Goal: Task Accomplishment & Management: Use online tool/utility

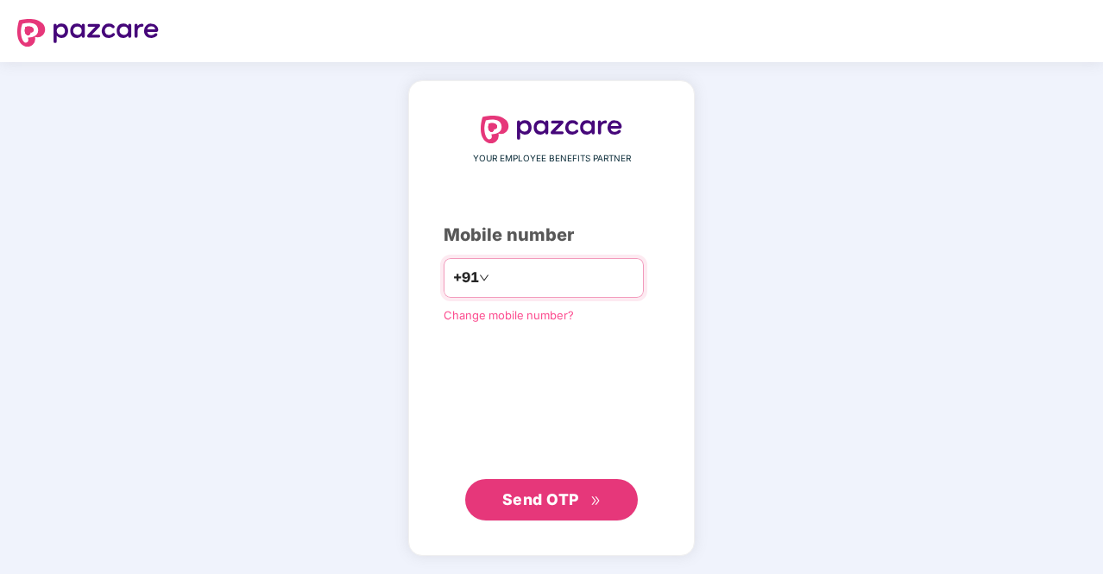
click at [535, 291] on input "number" at bounding box center [564, 278] width 142 height 28
type input "**********"
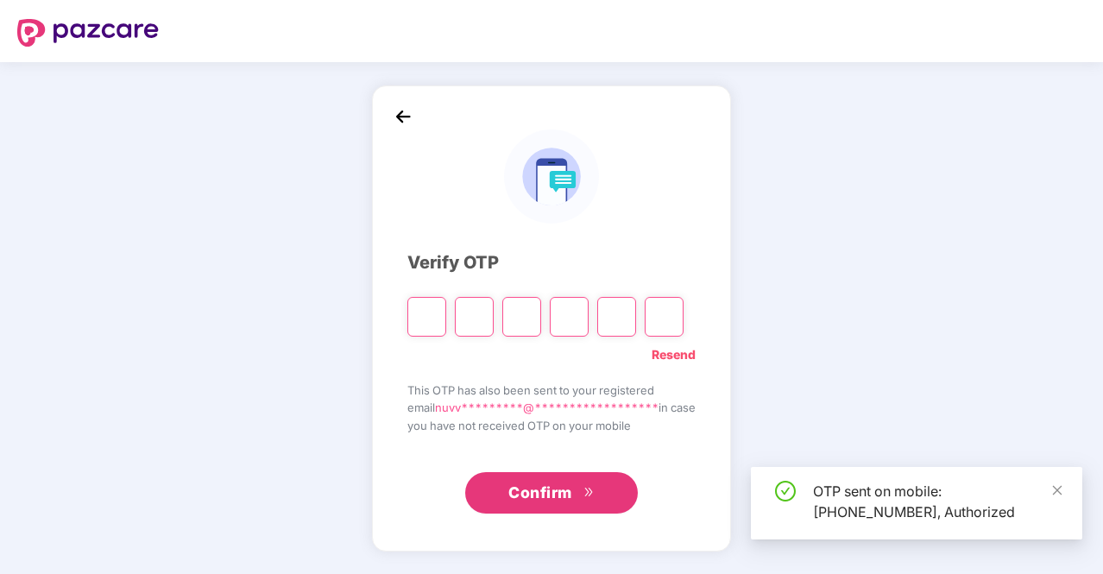
type input "*"
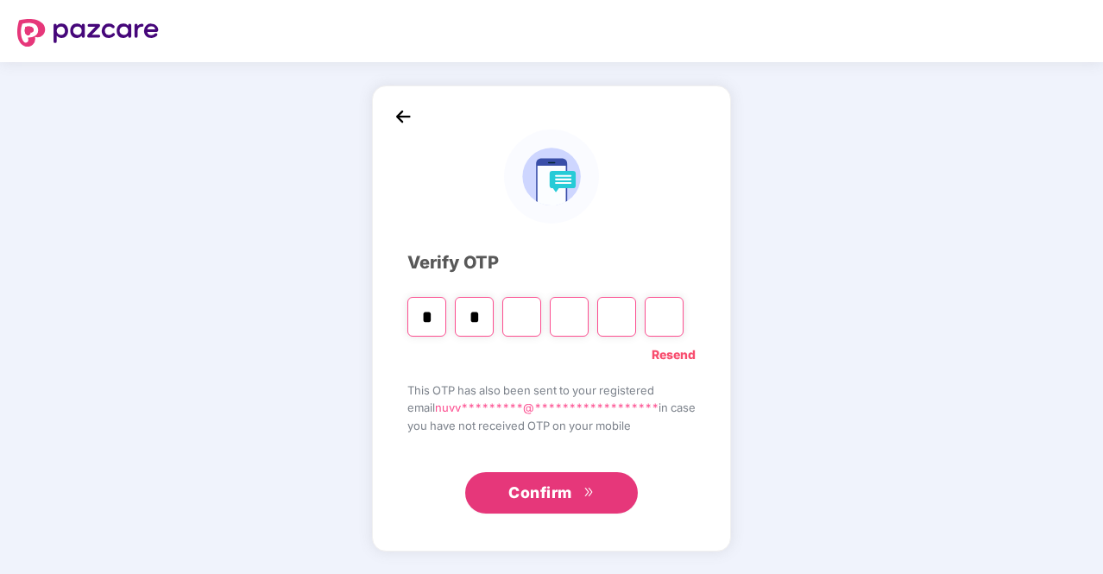
type input "*"
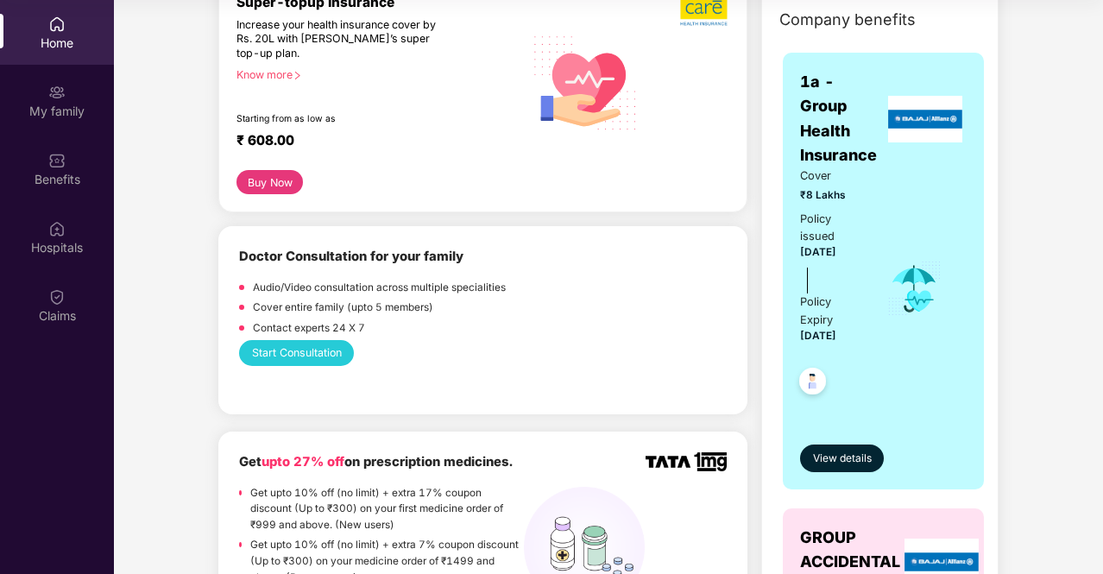
scroll to position [238, 0]
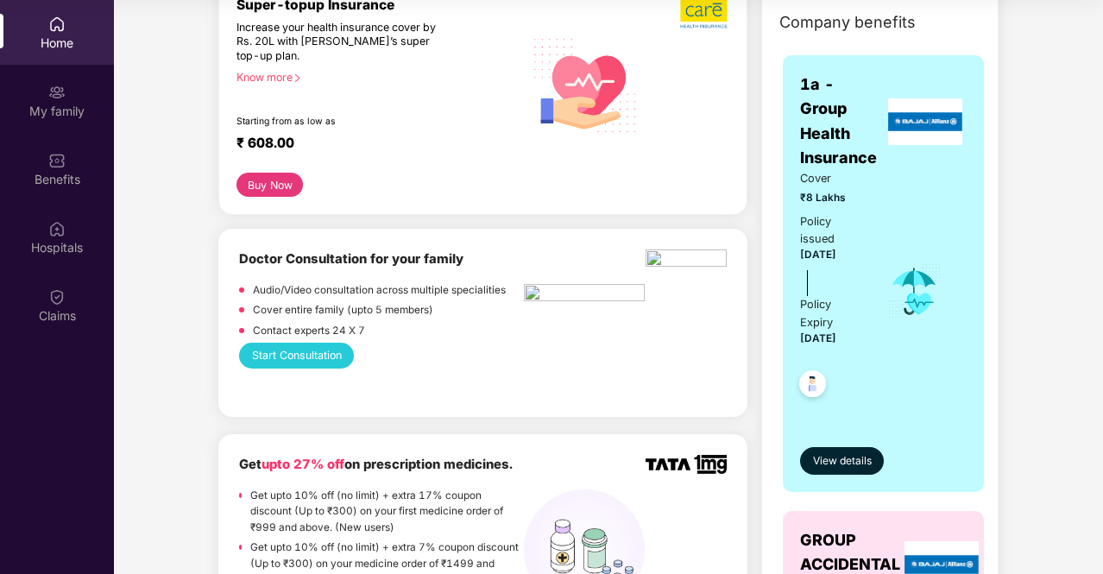
click at [330, 362] on button "Start Consultation" at bounding box center [296, 355] width 115 height 25
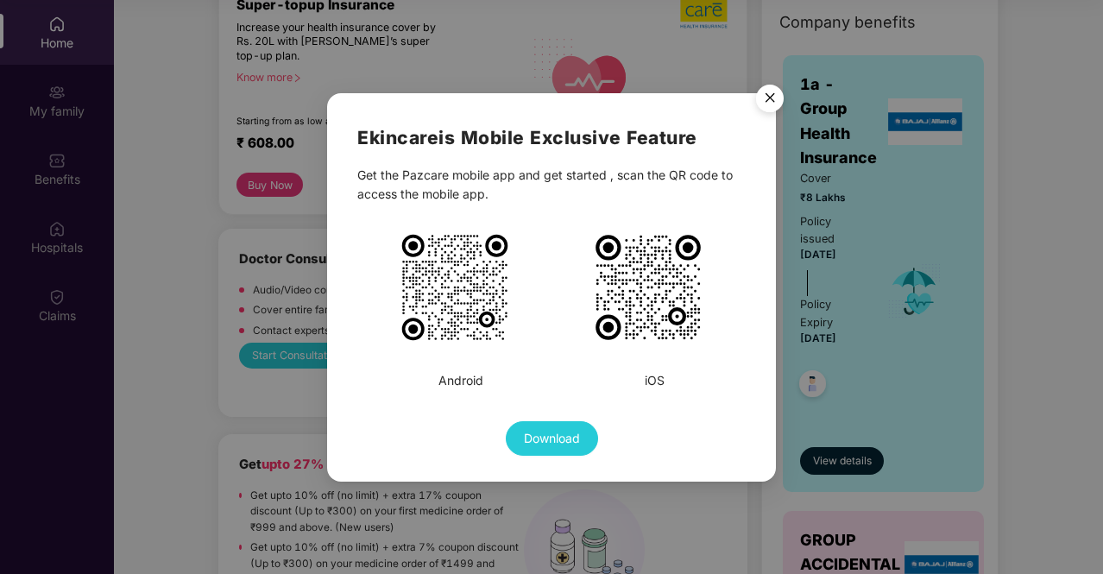
click at [547, 444] on span "Download" at bounding box center [552, 438] width 56 height 19
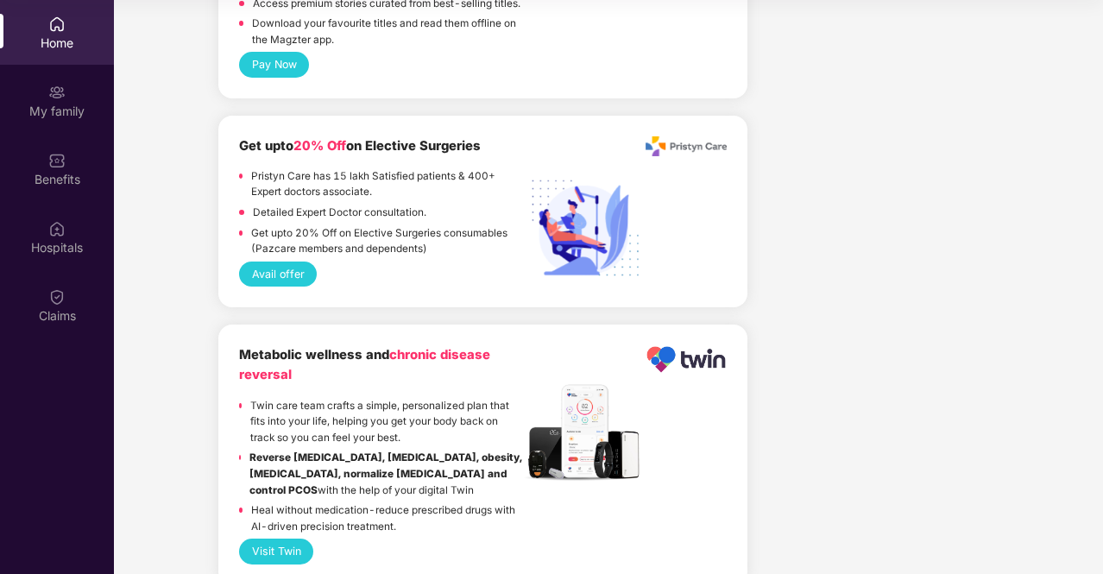
scroll to position [3667, 0]
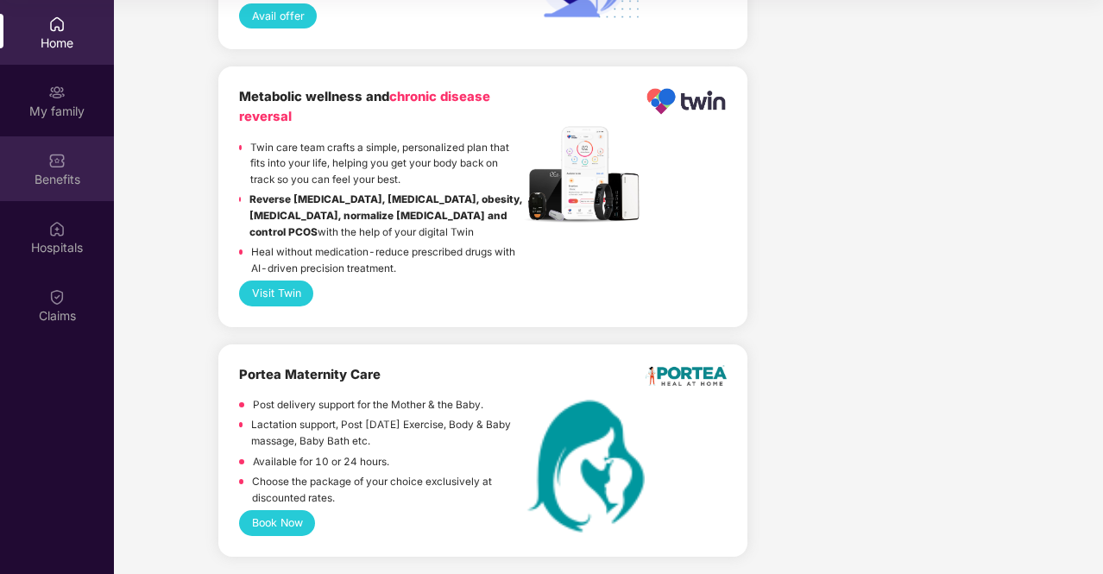
click at [64, 186] on div "Benefits" at bounding box center [57, 178] width 114 height 17
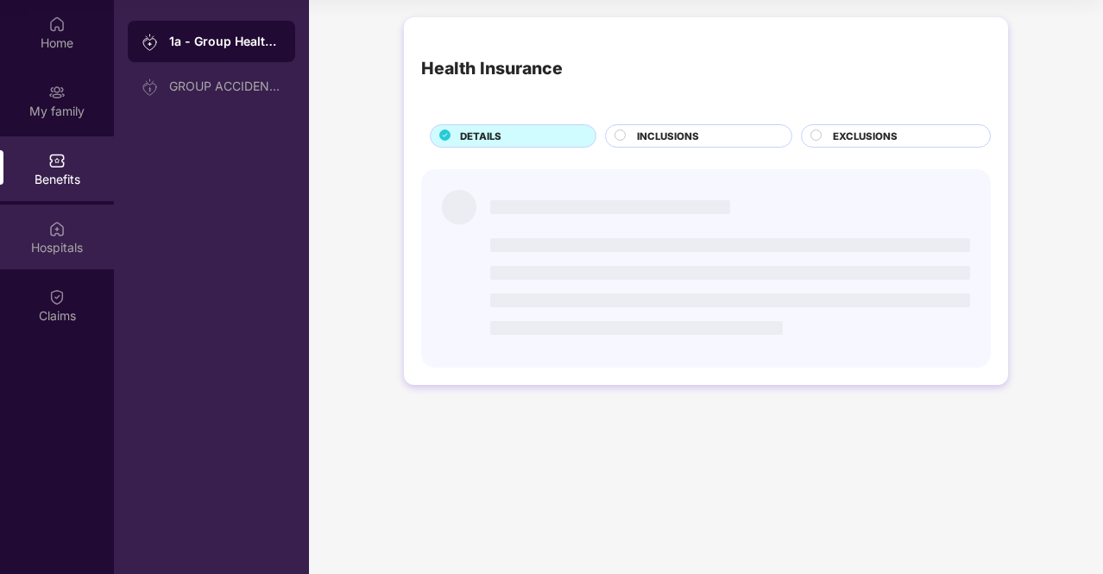
click at [68, 261] on div "Hospitals" at bounding box center [57, 237] width 114 height 65
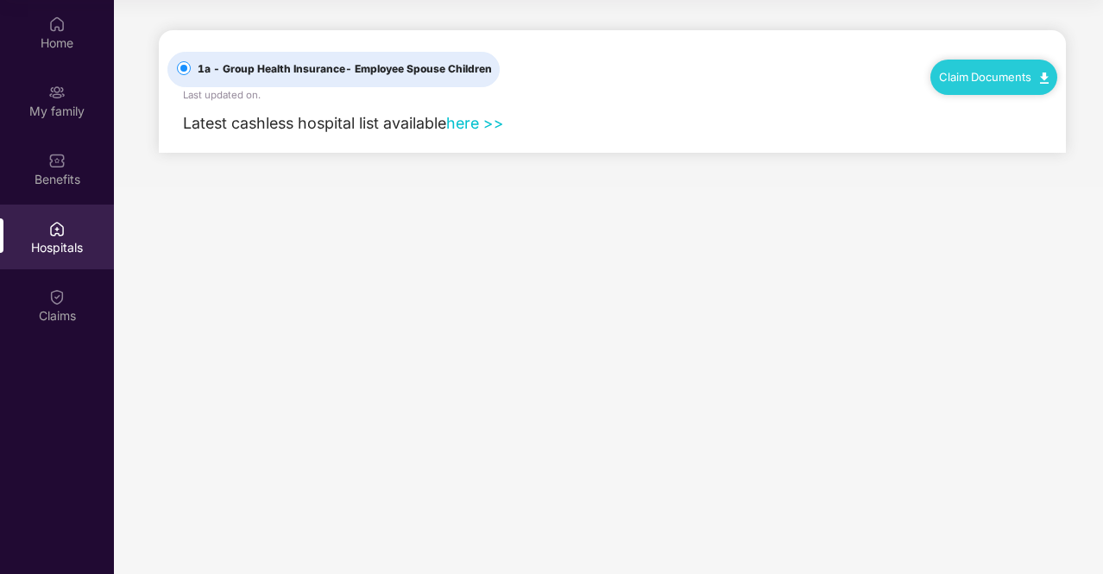
click at [465, 124] on link "here >>" at bounding box center [475, 123] width 58 height 18
click at [977, 73] on link "Claim Documents" at bounding box center [994, 77] width 110 height 14
click at [477, 123] on link "here >>" at bounding box center [475, 123] width 58 height 18
click at [78, 163] on div "Benefits" at bounding box center [57, 168] width 114 height 65
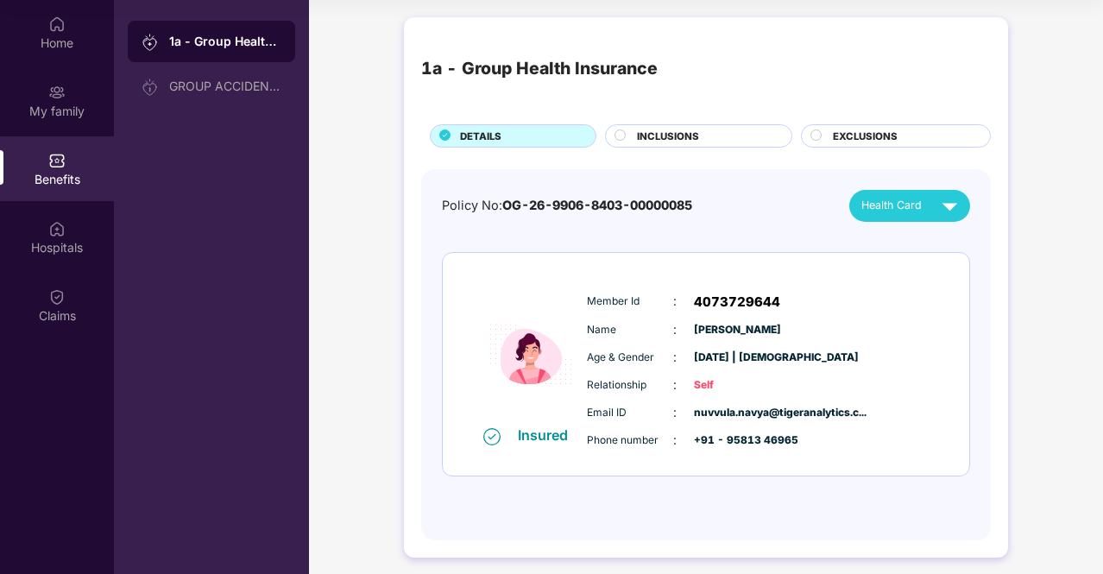
click at [622, 132] on circle at bounding box center [621, 135] width 10 height 10
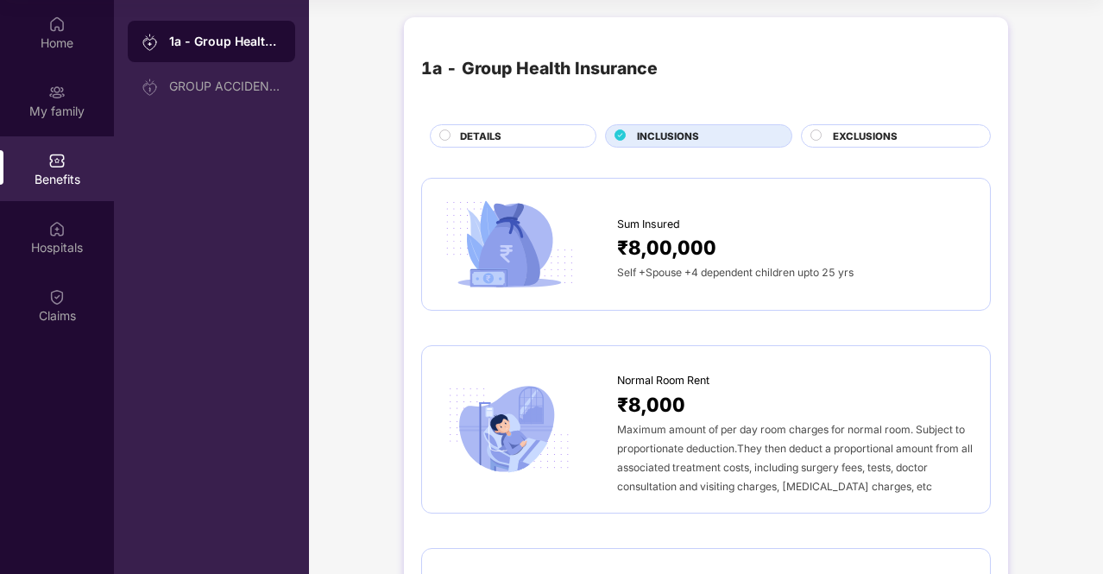
click at [822, 130] on div at bounding box center [818, 138] width 14 height 16
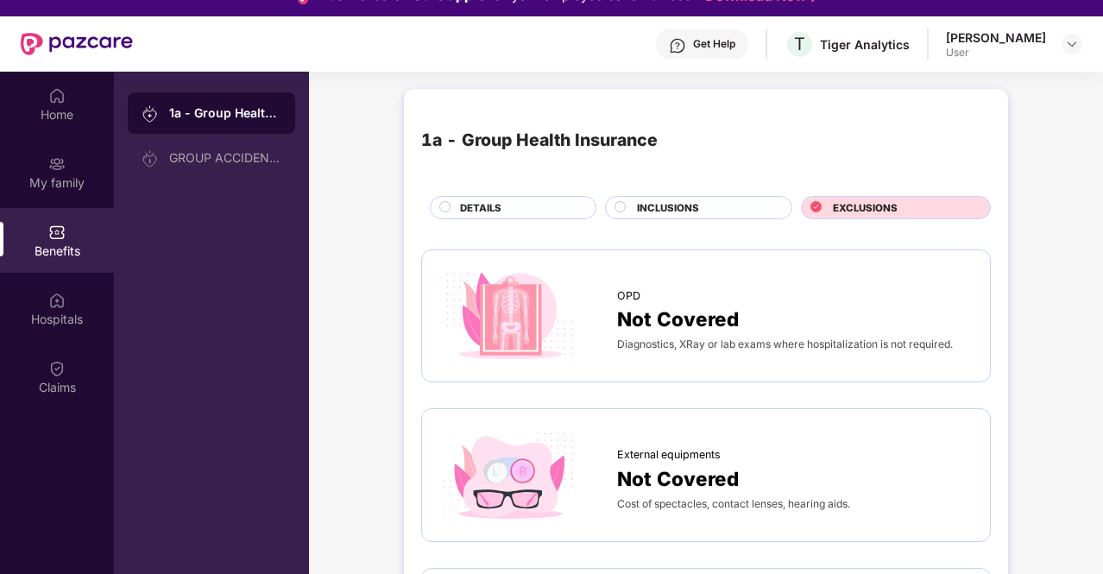
scroll to position [24, 0]
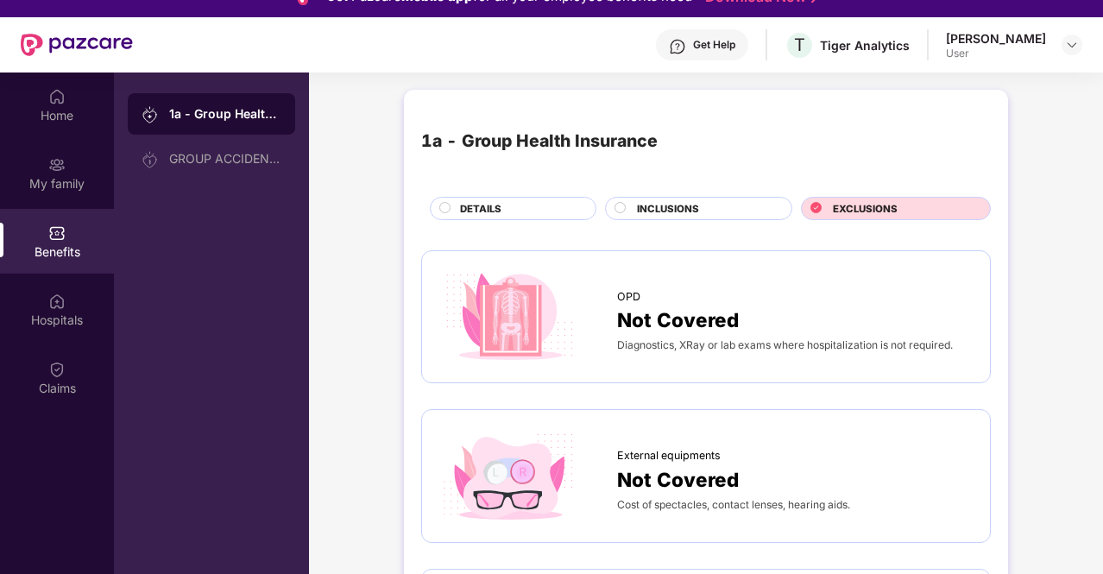
click at [447, 211] on circle at bounding box center [445, 207] width 10 height 10
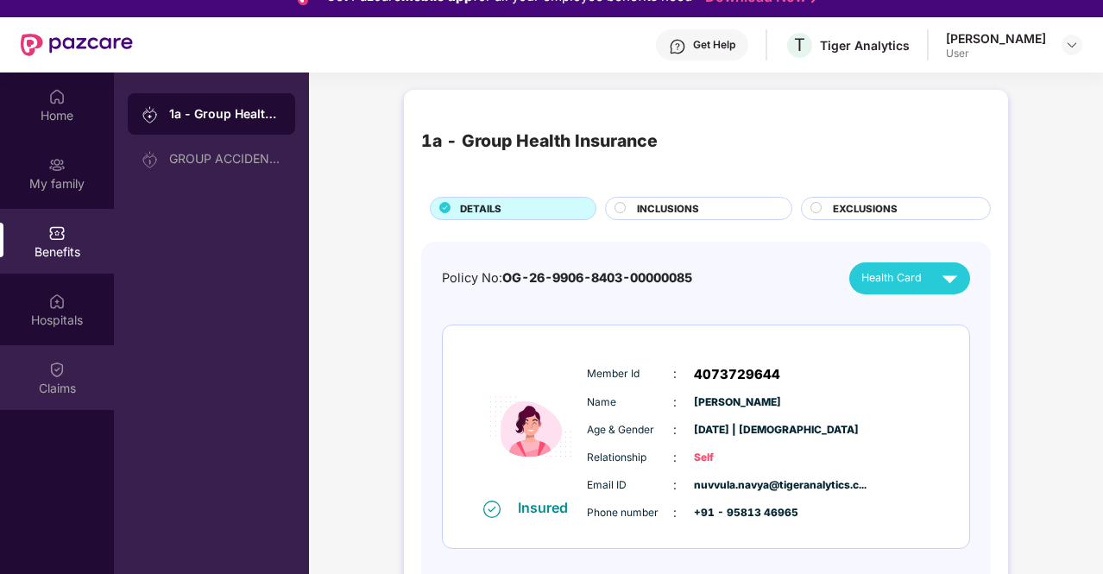
click at [72, 352] on div "Claims" at bounding box center [57, 377] width 114 height 65
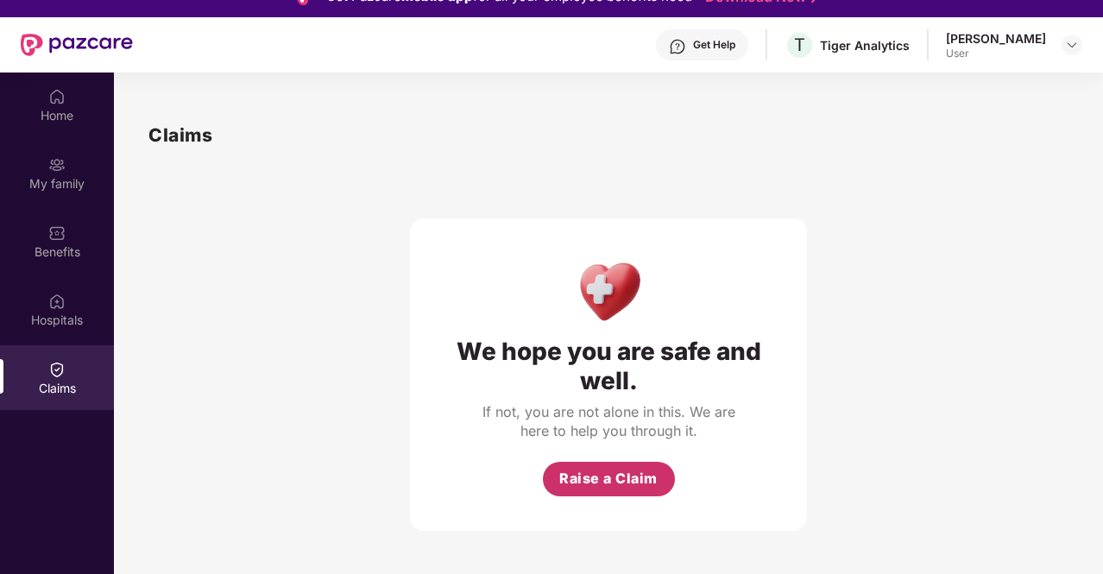
click at [634, 485] on span "Raise a Claim" at bounding box center [608, 479] width 98 height 22
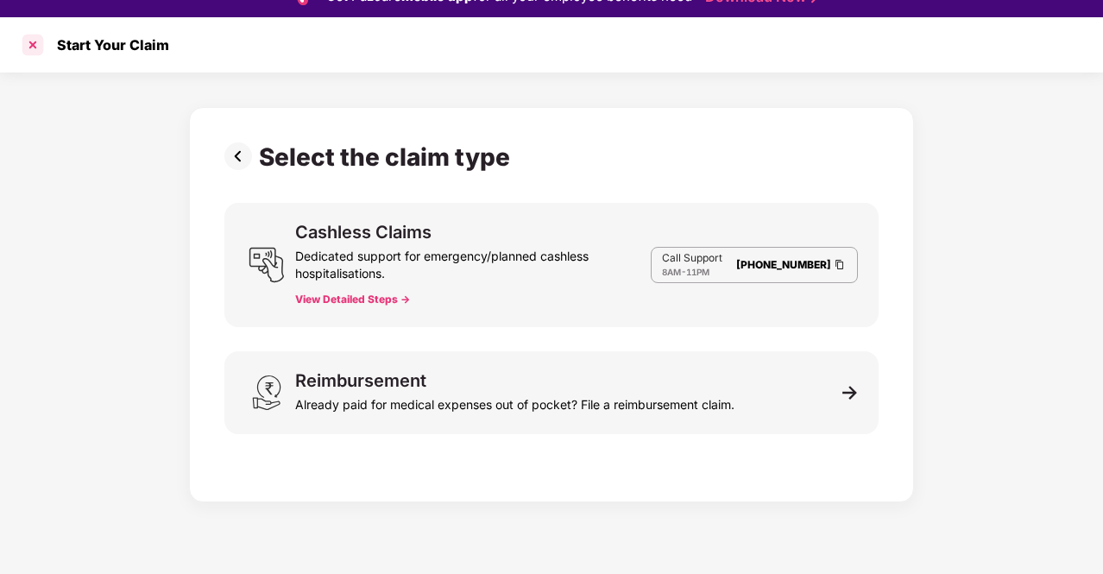
click at [30, 40] on div at bounding box center [33, 45] width 28 height 28
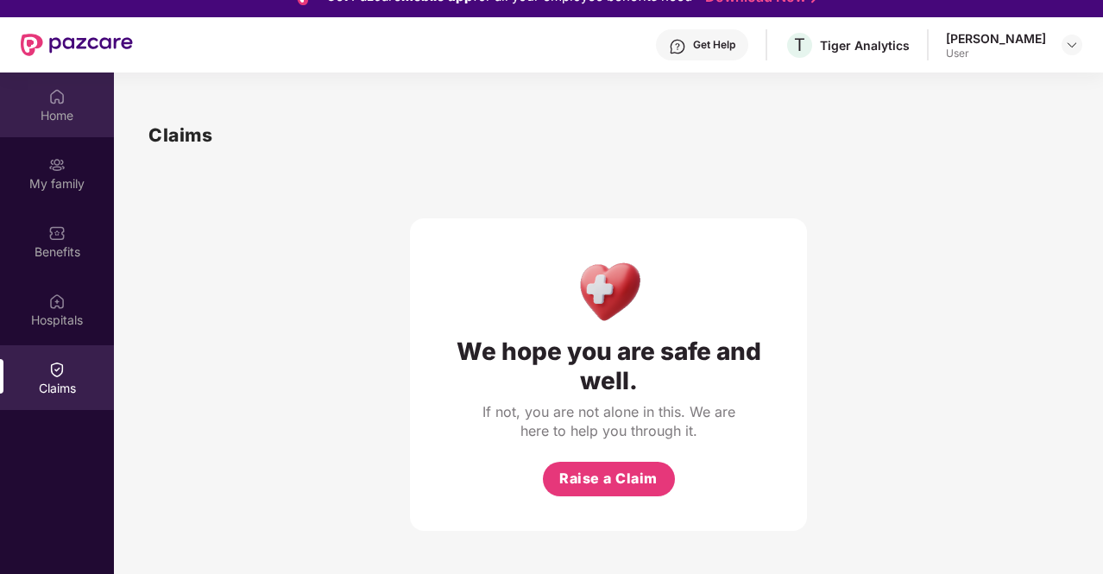
click at [65, 119] on div "Home" at bounding box center [57, 115] width 114 height 17
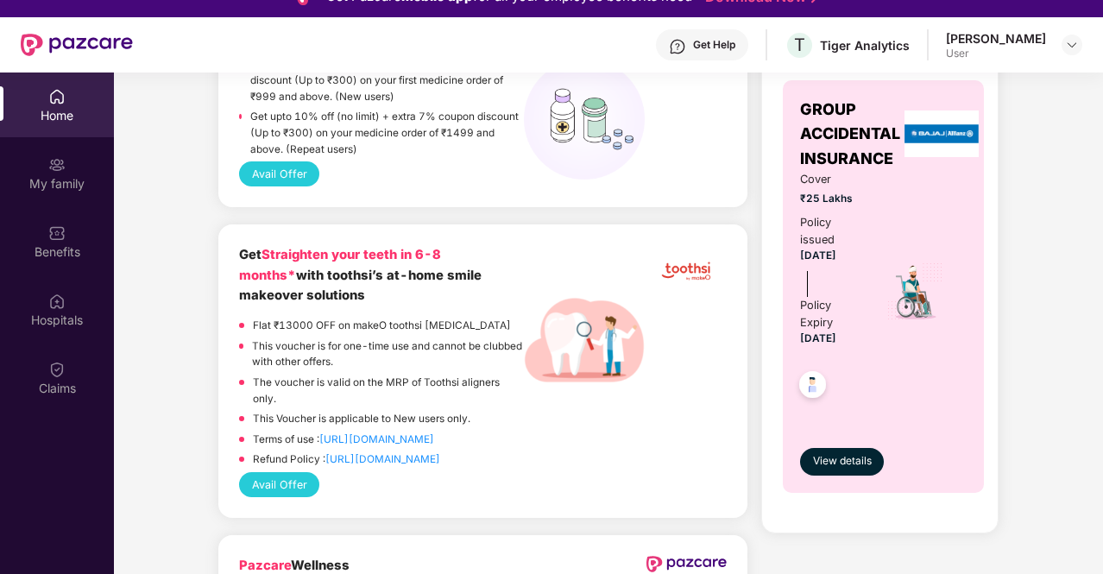
scroll to position [743, 0]
